Goal: Task Accomplishment & Management: Manage account settings

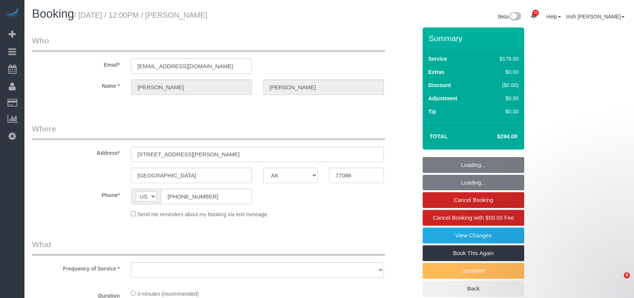
select select "[GEOGRAPHIC_DATA]"
select select "string:fspay-513aab91-ade2-4e36-ad03-97c1767b1fd3"
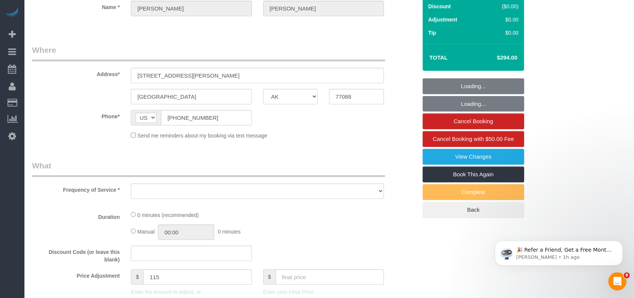
select select "object:14256"
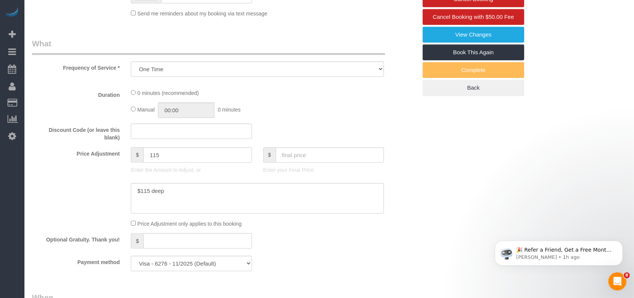
select select "3"
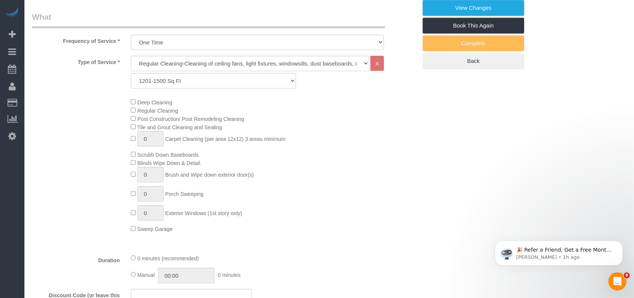
select select "object:14318"
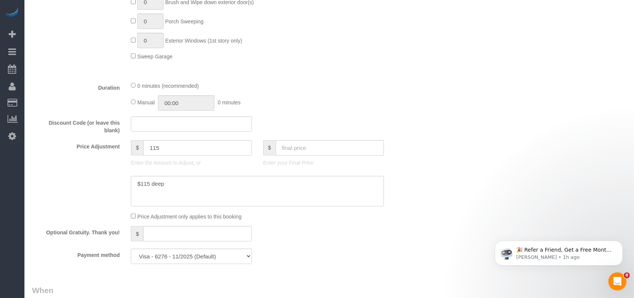
scroll to position [401, 0]
drag, startPoint x: 116, startPoint y: 152, endPoint x: 108, endPoint y: 151, distance: 7.6
click at [108, 151] on div "Price Adjustment $ 115 Enter the Amount to Adjust, or $ Enter your Final Price" at bounding box center [224, 153] width 397 height 30
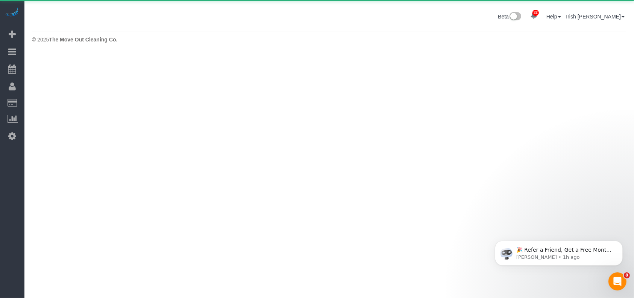
scroll to position [0, 0]
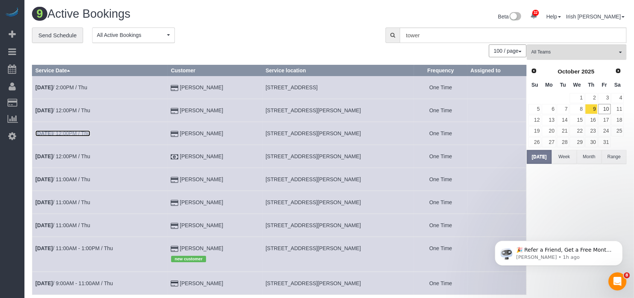
click at [78, 134] on link "[DATE] 12:00PM / Thu" at bounding box center [62, 133] width 55 height 6
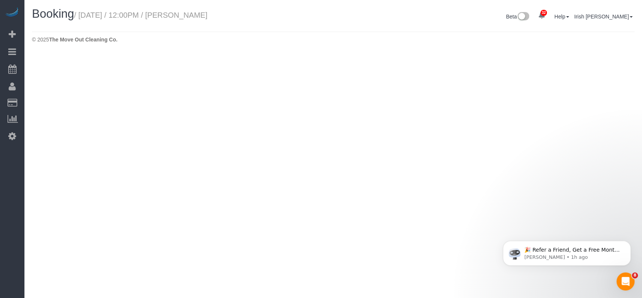
select select "[GEOGRAPHIC_DATA]"
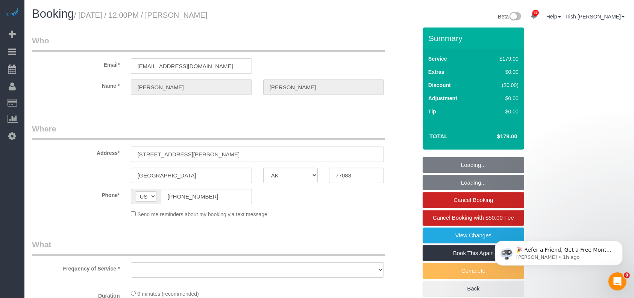
select select "3"
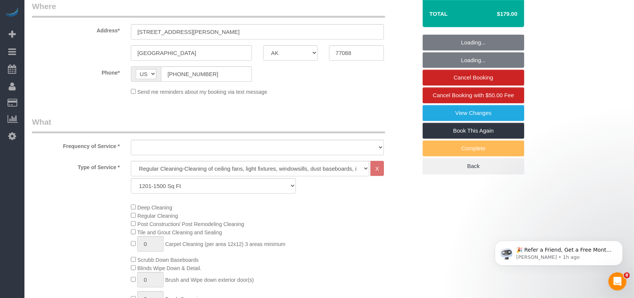
select select "string:fspay-513aab91-ade2-4e36-ad03-97c1767b1fd3"
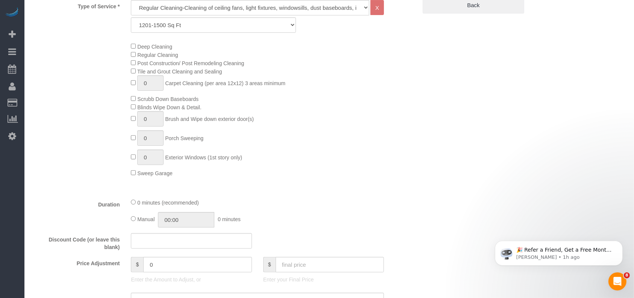
scroll to position [351, 0]
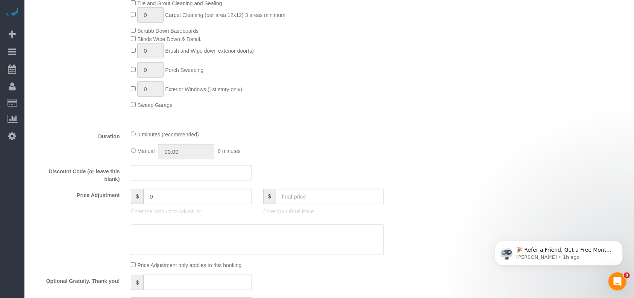
select select "object:14892"
drag, startPoint x: 161, startPoint y: 199, endPoint x: 110, endPoint y: 199, distance: 51.9
click at [110, 199] on div "Price Adjustment $ 0 Enter the Amount to Adjust, or $ Enter your Final Price" at bounding box center [224, 204] width 397 height 30
paste input "115"
type input "115"
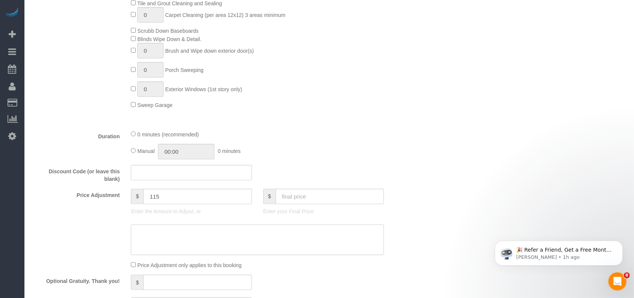
click at [195, 230] on textarea at bounding box center [257, 239] width 253 height 31
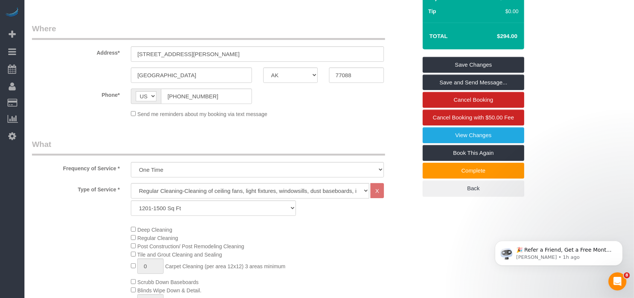
scroll to position [0, 0]
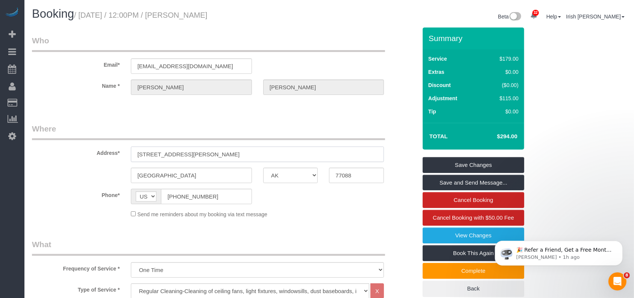
drag, startPoint x: 227, startPoint y: 148, endPoint x: 47, endPoint y: 145, distance: 179.9
click at [47, 145] on div "Address* [STREET_ADDRESS][PERSON_NAME]" at bounding box center [224, 142] width 397 height 39
drag, startPoint x: 18, startPoint y: 193, endPoint x: 49, endPoint y: 199, distance: 31.0
click at [20, 194] on div "32 Beta Your Notifications You have 0 alerts × You have 1 to charge for [DATE] …" at bounding box center [12, 149] width 24 height 298
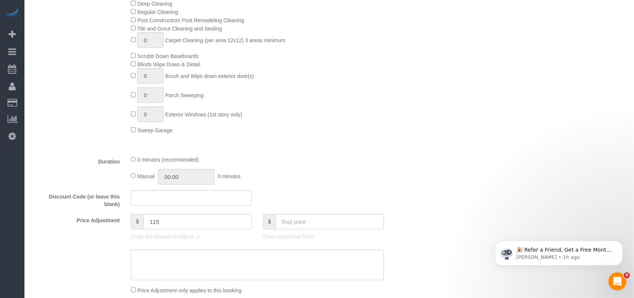
scroll to position [401, 0]
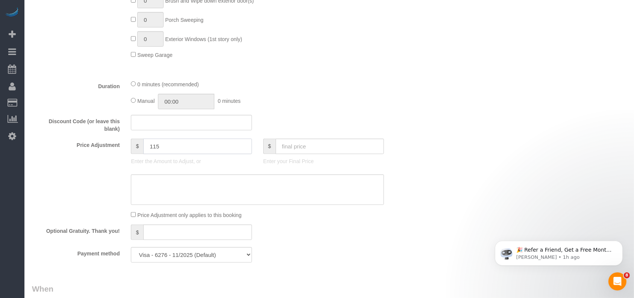
click at [128, 143] on div "$ 115 Enter the Amount to Adjust, or" at bounding box center [191, 153] width 132 height 30
click at [191, 182] on textarea at bounding box center [257, 189] width 253 height 31
paste textarea "115"
click at [132, 183] on textarea at bounding box center [257, 189] width 253 height 31
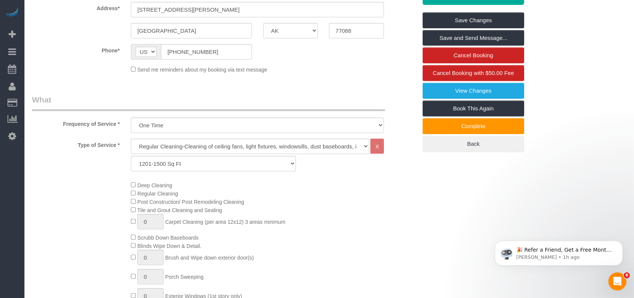
scroll to position [0, 0]
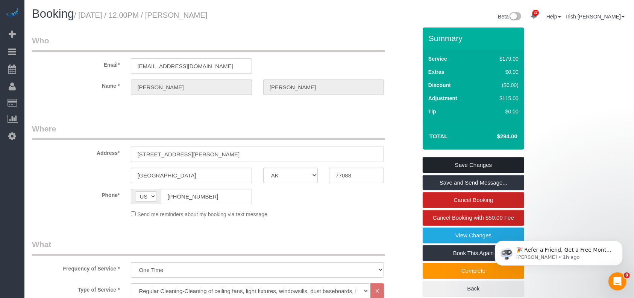
type textarea "$115 deep"
click at [494, 169] on link "Save Changes" at bounding box center [474, 165] width 102 height 16
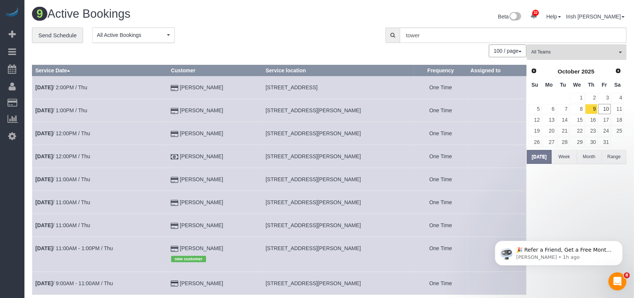
drag, startPoint x: 0, startPoint y: 229, endPoint x: 68, endPoint y: 197, distance: 75.2
click at [0, 229] on div "32 Beta Your Notifications You have 0 alerts × You have 1 to charge for [DATE] …" at bounding box center [12, 149] width 24 height 298
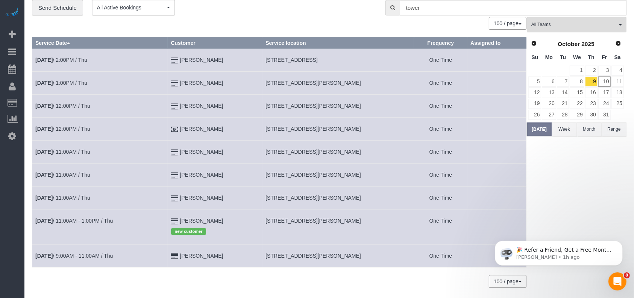
scroll to position [50, 0]
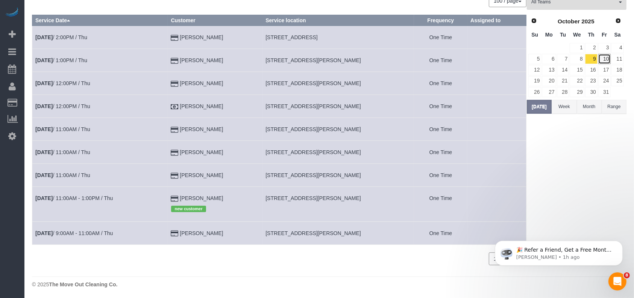
click at [608, 61] on link "10" at bounding box center [605, 59] width 12 height 10
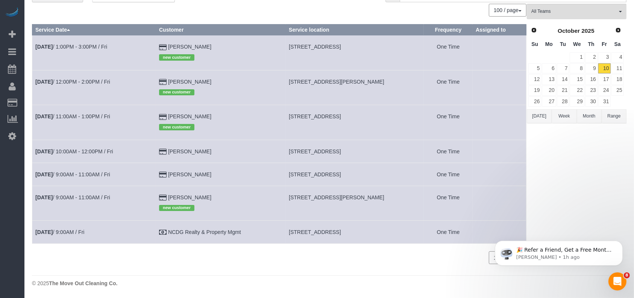
scroll to position [41, 0]
click at [90, 114] on link "[DATE] 11:00AM - 1:00PM / Fri" at bounding box center [72, 116] width 75 height 6
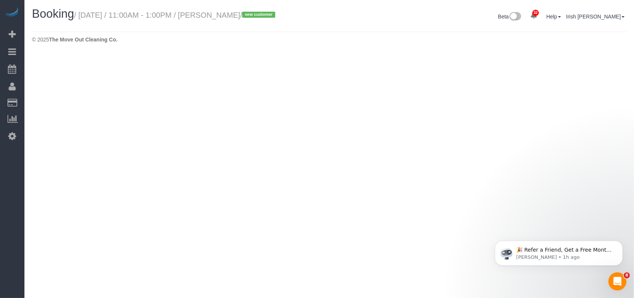
select select "[GEOGRAPHIC_DATA]"
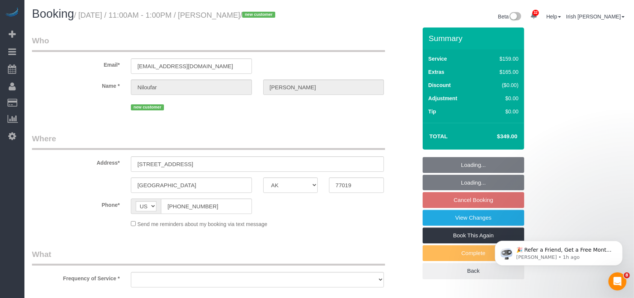
select select "object:15474"
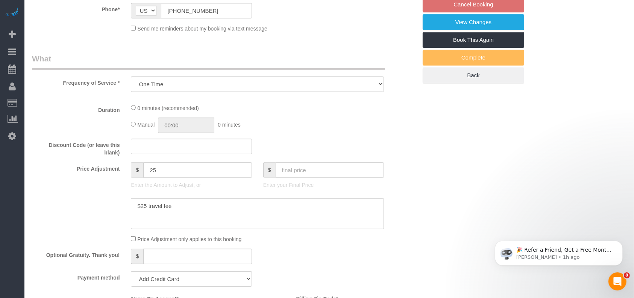
scroll to position [251, 0]
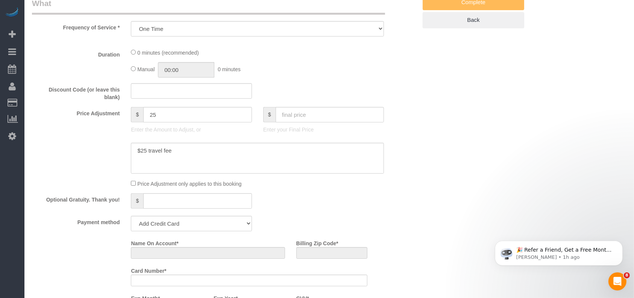
select select "string:fspay-518bf9d0-1925-4528-babc-d5d5b657d095"
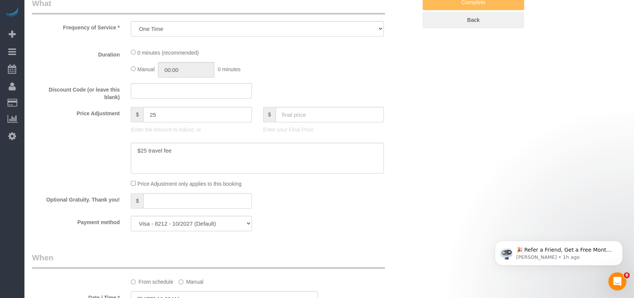
select select "3"
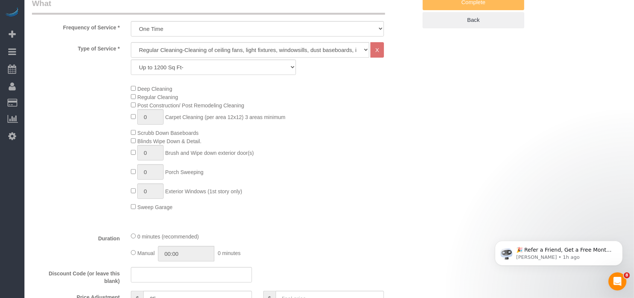
select select "object:15558"
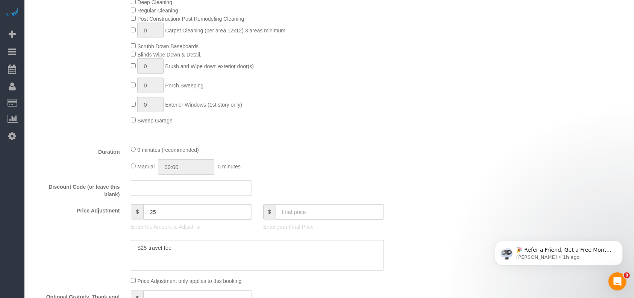
scroll to position [401, 0]
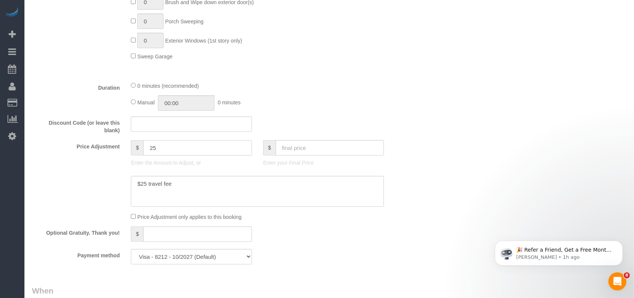
drag, startPoint x: 161, startPoint y: 152, endPoint x: 117, endPoint y: 151, distance: 44.0
click at [117, 151] on div "Price Adjustment $ 25 Enter the Amount to Adjust, or $ Enter your Final Price" at bounding box center [224, 155] width 397 height 30
drag, startPoint x: 178, startPoint y: 188, endPoint x: 110, endPoint y: 176, distance: 68.4
click at [88, 184] on div at bounding box center [224, 191] width 397 height 31
drag, startPoint x: 170, startPoint y: 148, endPoint x: 101, endPoint y: 154, distance: 69.8
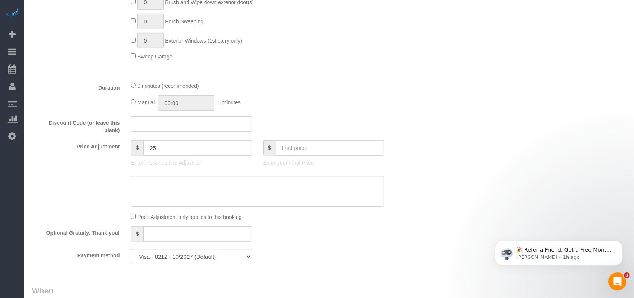
click at [101, 154] on div "Price Adjustment $ 25 Enter the Amount to Adjust, or $ Enter your Final Price" at bounding box center [224, 155] width 397 height 30
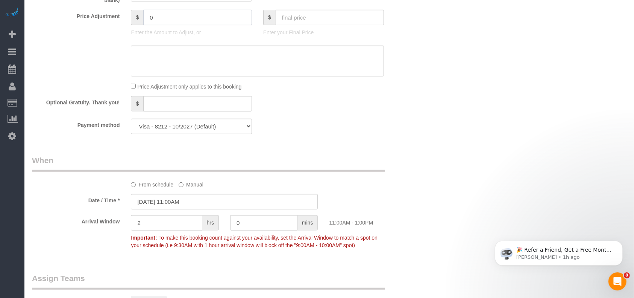
scroll to position [602, 0]
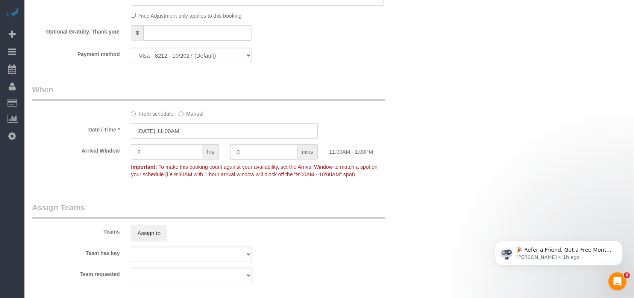
type input "0"
click at [177, 129] on input "[DATE] 11:00AM" at bounding box center [224, 130] width 187 height 15
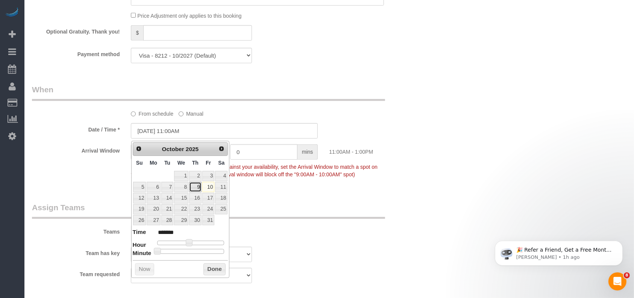
click at [197, 184] on link "9" at bounding box center [195, 187] width 12 height 10
type input "[DATE] 11:00AM"
click at [218, 265] on button "Done" at bounding box center [215, 269] width 22 height 12
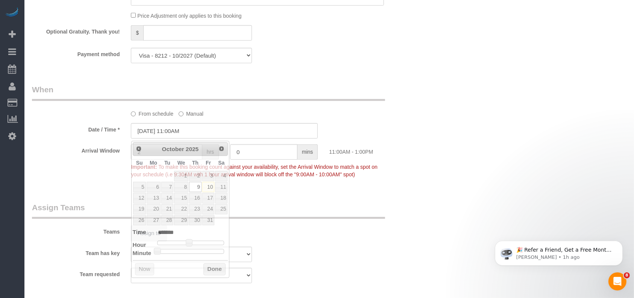
click at [354, 236] on div "Teams Assign to" at bounding box center [224, 221] width 397 height 39
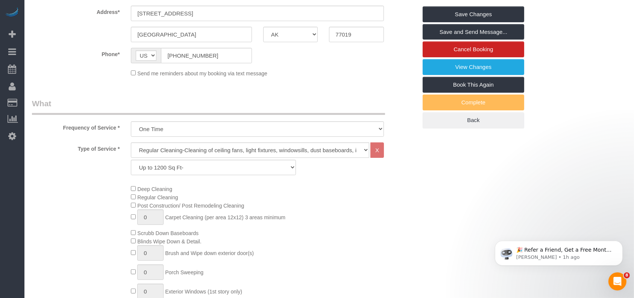
scroll to position [0, 0]
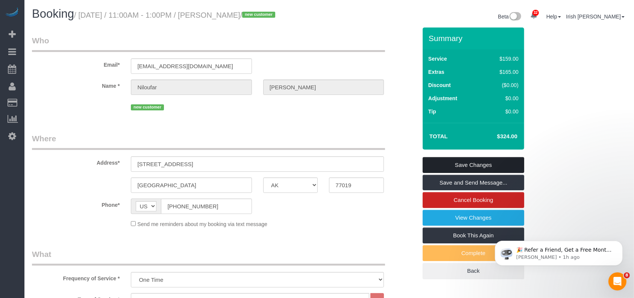
drag, startPoint x: 458, startPoint y: 159, endPoint x: 415, endPoint y: 198, distance: 58.3
click at [458, 158] on link "Save Changes" at bounding box center [474, 165] width 102 height 16
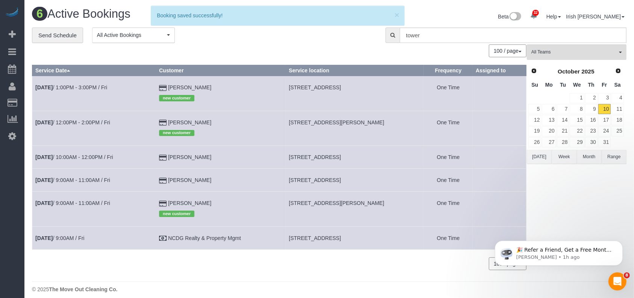
drag, startPoint x: 9, startPoint y: 246, endPoint x: 221, endPoint y: 30, distance: 301.8
click at [9, 246] on div "32 Beta Your Notifications You have 0 alerts × You have 1 to charge for [DATE] …" at bounding box center [12, 149] width 24 height 298
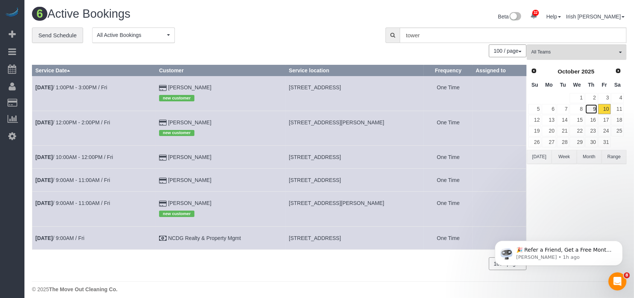
click at [590, 109] on link "9" at bounding box center [592, 109] width 12 height 10
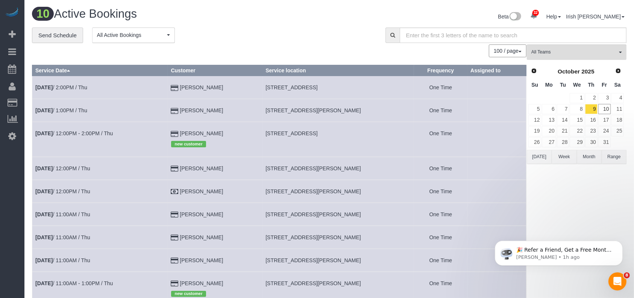
click at [90, 136] on td "[DATE] 12:00PM - 2:00PM / Thu" at bounding box center [100, 139] width 136 height 35
click at [90, 131] on link "[DATE] 12:00PM - 2:00PM / Thu" at bounding box center [74, 133] width 78 height 6
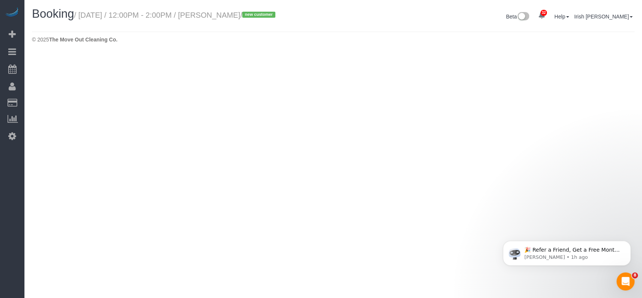
select select "[GEOGRAPHIC_DATA]"
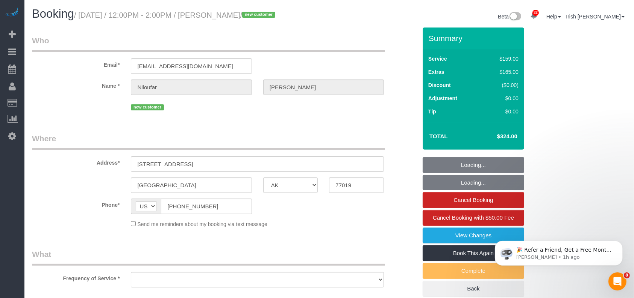
select select "string:fspay-518bf9d0-1925-4528-babc-d5d5b657d095"
select select "object:16157"
select select "spot561"
select select "3"
select select "object:16216"
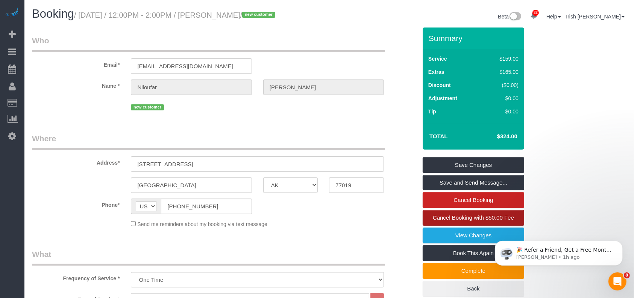
click at [432, 221] on link "Cancel Booking with $50.00 Fee" at bounding box center [474, 218] width 102 height 16
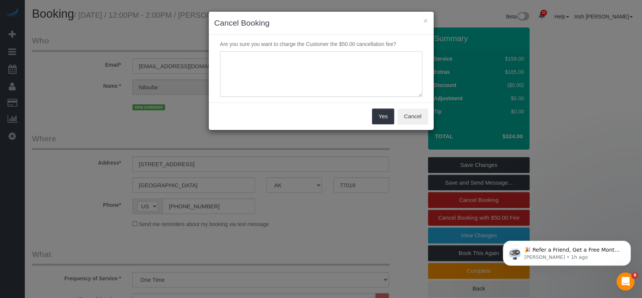
click at [269, 91] on textarea at bounding box center [321, 74] width 202 height 46
type textarea "home was not ready this morning"
click at [382, 115] on button "Yes" at bounding box center [383, 116] width 22 height 16
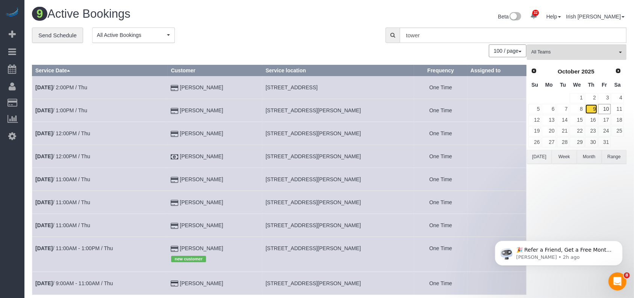
click at [593, 106] on link "9" at bounding box center [592, 109] width 12 height 10
